Goal: Task Accomplishment & Management: Use online tool/utility

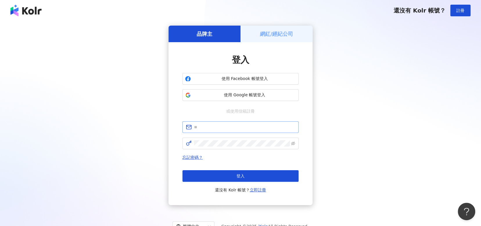
click at [246, 123] on span at bounding box center [240, 127] width 116 height 12
click at [246, 125] on input "text" at bounding box center [244, 127] width 101 height 6
type input "**********"
click button "登入" at bounding box center [240, 176] width 116 height 12
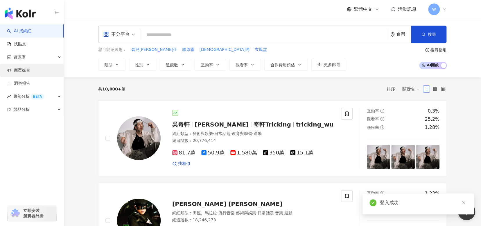
click at [30, 73] on link "商案媒合" at bounding box center [18, 70] width 23 height 6
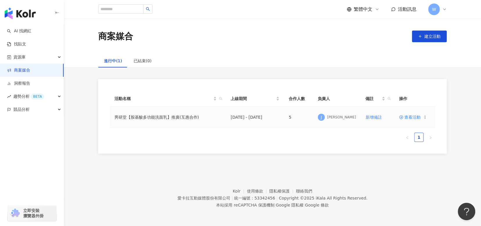
click at [410, 116] on span "查看活動" at bounding box center [409, 117] width 21 height 4
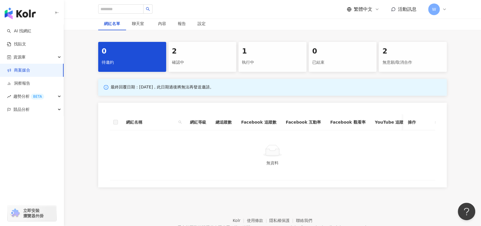
scroll to position [116, 0]
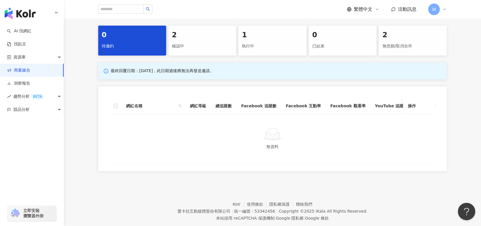
click at [186, 45] on div "確認中" at bounding box center [202, 46] width 61 height 10
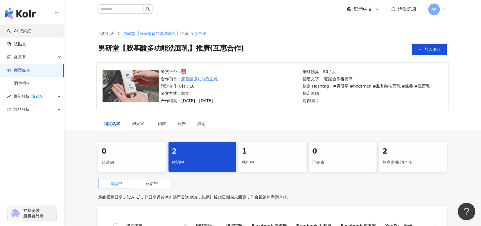
click at [31, 33] on link "AI 找網紅" at bounding box center [19, 31] width 24 height 6
